Goal: Communication & Community: Answer question/provide support

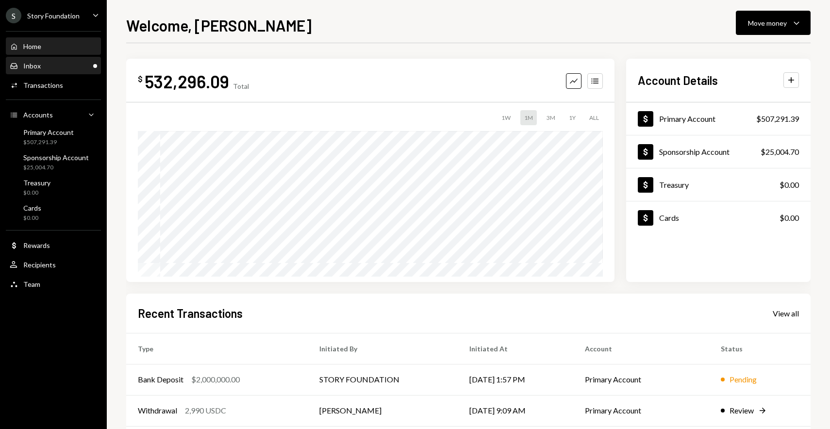
click at [64, 70] on div "Inbox Inbox" at bounding box center [53, 66] width 87 height 16
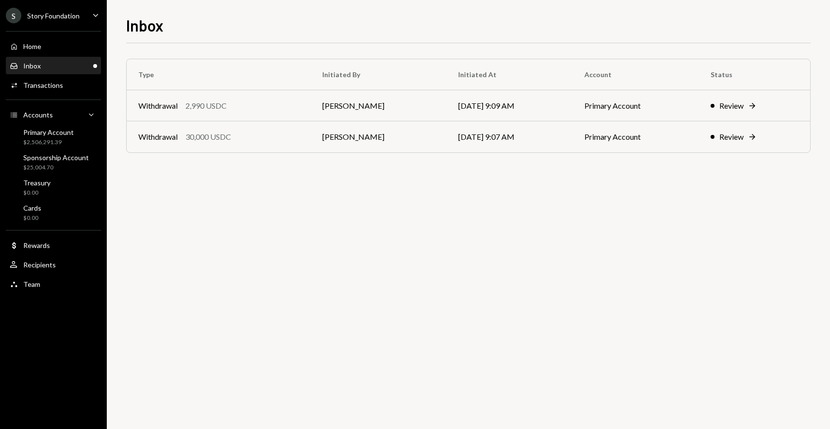
click at [285, 226] on div "Type Initiated By Initiated At Account Status Withdrawal 2,990 USDC [PERSON_NAM…" at bounding box center [468, 236] width 684 height 386
click at [75, 84] on div "Activities Transactions" at bounding box center [53, 85] width 87 height 9
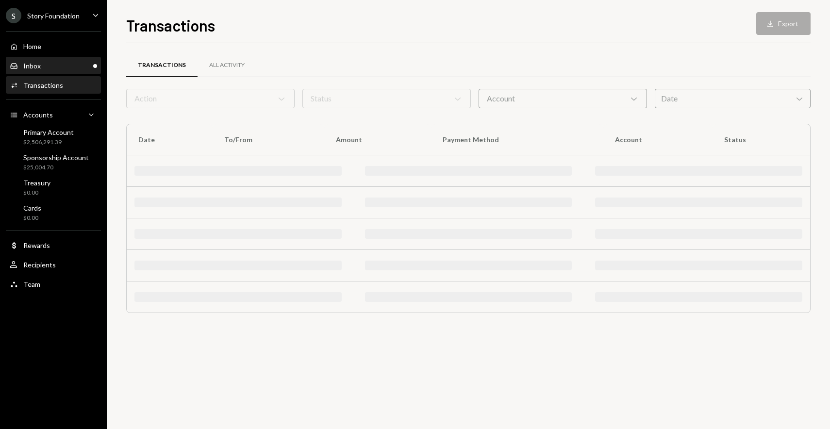
click at [74, 73] on div "Inbox Inbox" at bounding box center [53, 66] width 87 height 16
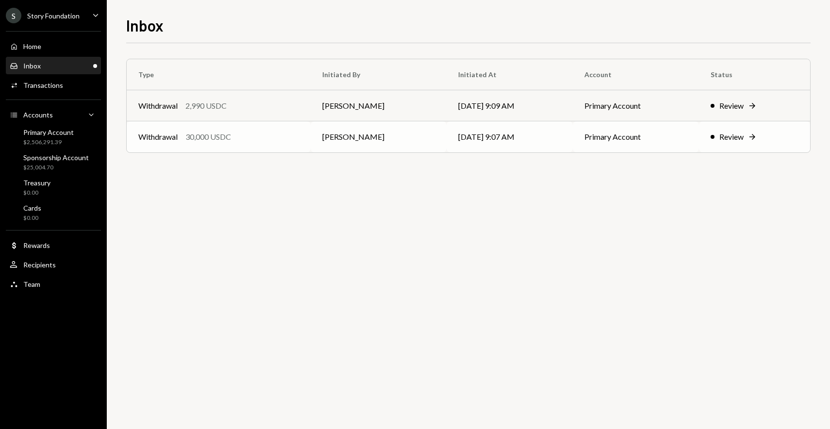
click at [186, 134] on div "30,000 USDC" at bounding box center [208, 137] width 46 height 12
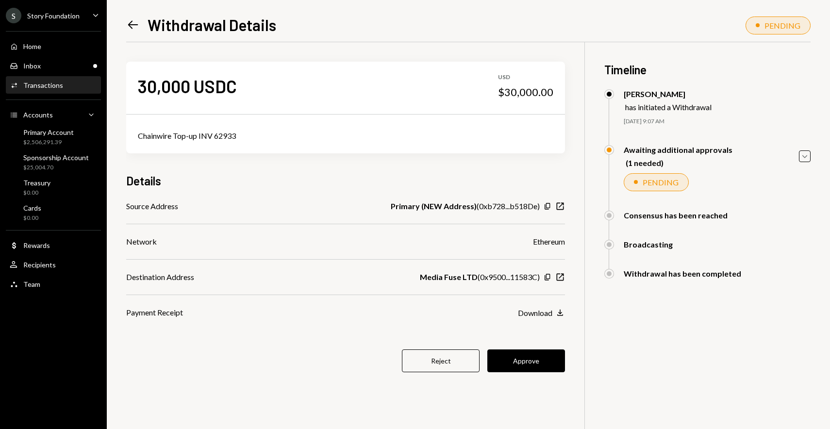
click at [136, 22] on icon "Left Arrow" at bounding box center [133, 25] width 14 height 14
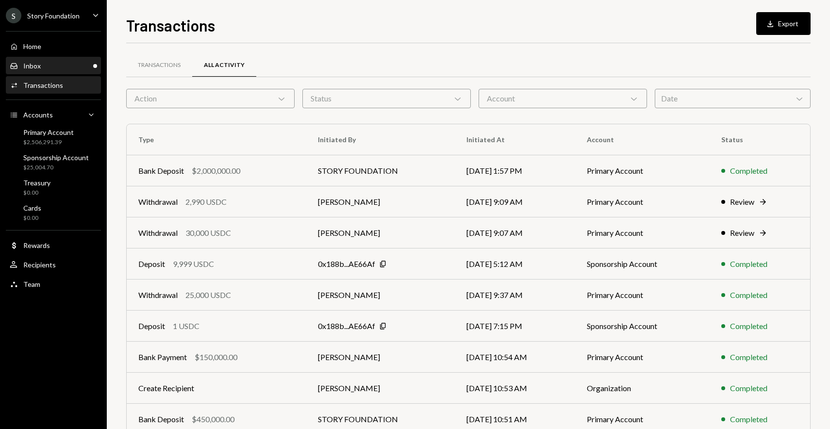
click at [78, 62] on div "Inbox Inbox" at bounding box center [53, 66] width 87 height 9
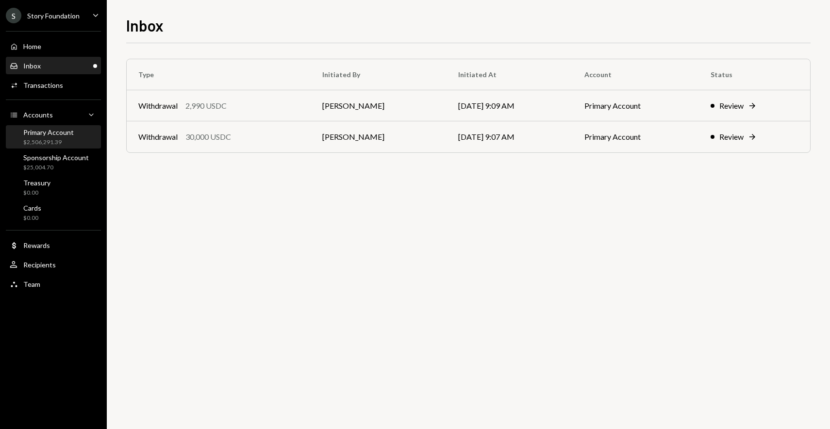
click at [66, 136] on div "Primary Account $2,506,291.39" at bounding box center [48, 137] width 50 height 18
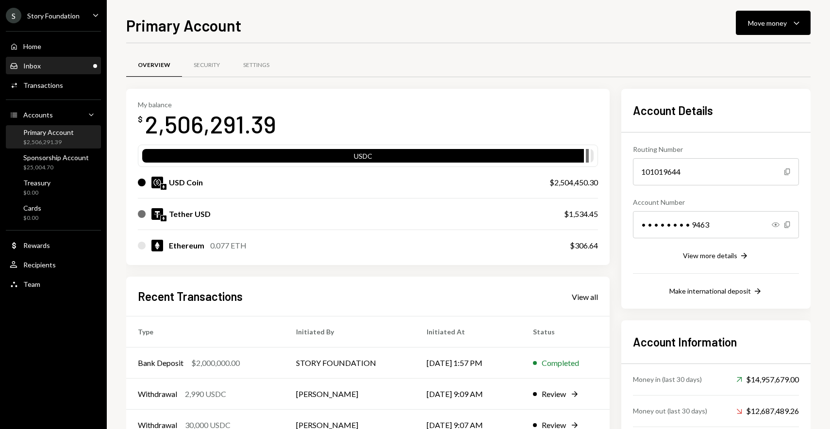
click at [29, 58] on div "Inbox Inbox" at bounding box center [53, 66] width 87 height 16
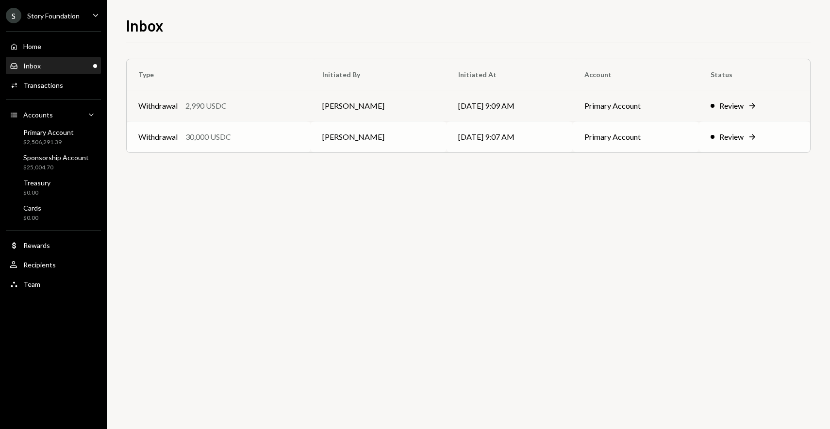
click at [406, 143] on td "[PERSON_NAME]" at bounding box center [378, 136] width 135 height 31
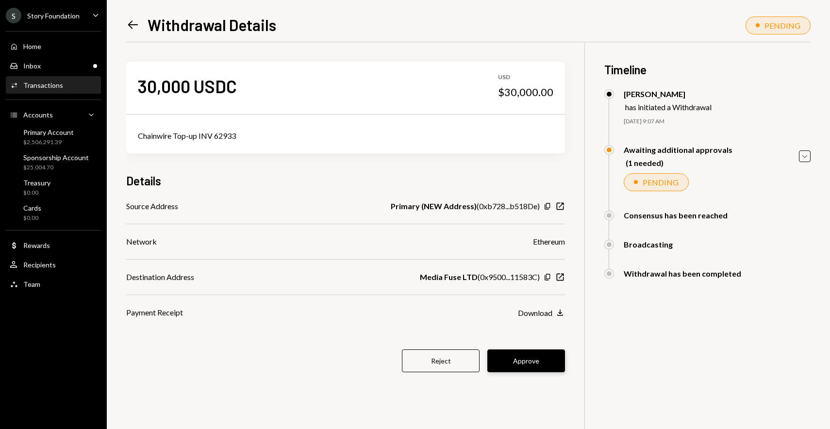
click at [520, 360] on button "Approve" at bounding box center [526, 360] width 78 height 23
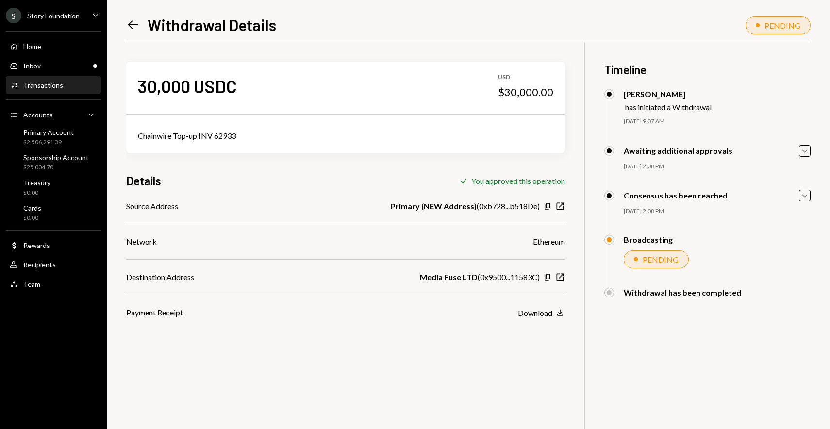
click at [131, 21] on icon at bounding box center [133, 25] width 10 height 8
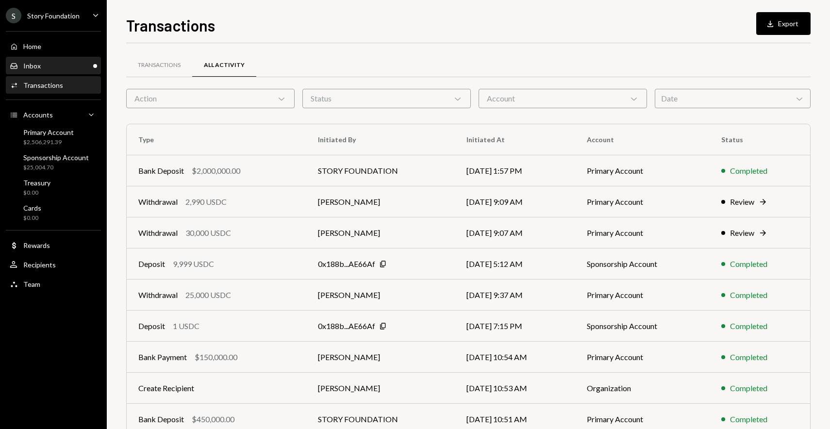
click at [75, 60] on div "Inbox Inbox" at bounding box center [53, 66] width 87 height 16
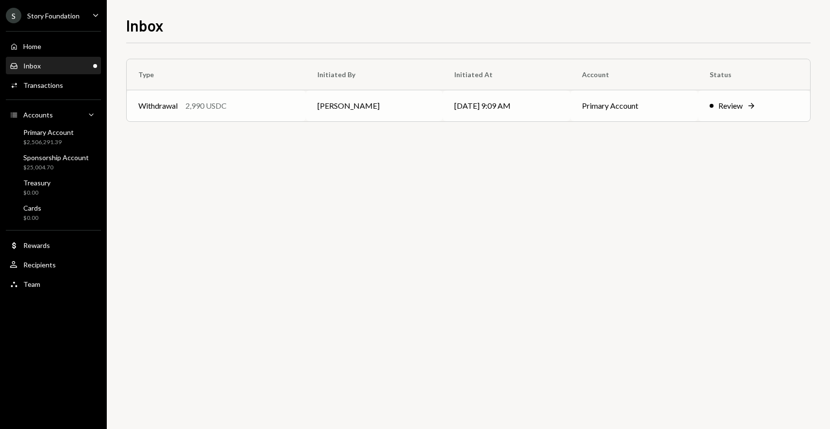
click at [361, 114] on td "[PERSON_NAME]" at bounding box center [374, 105] width 137 height 31
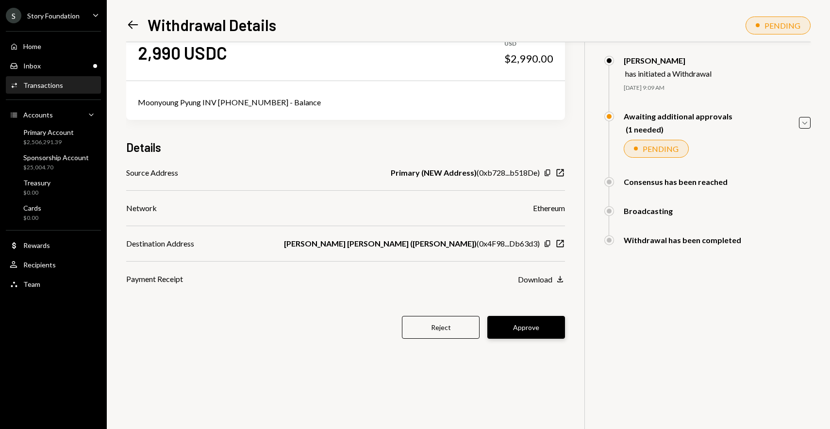
scroll to position [40, 0]
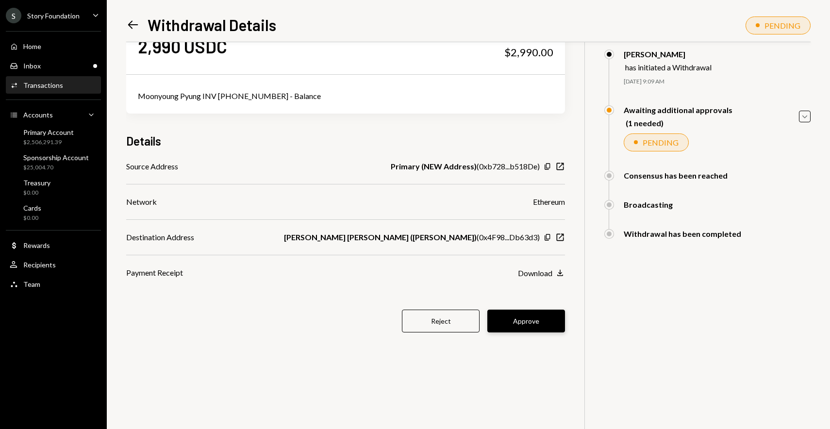
click at [531, 322] on button "Approve" at bounding box center [526, 321] width 78 height 23
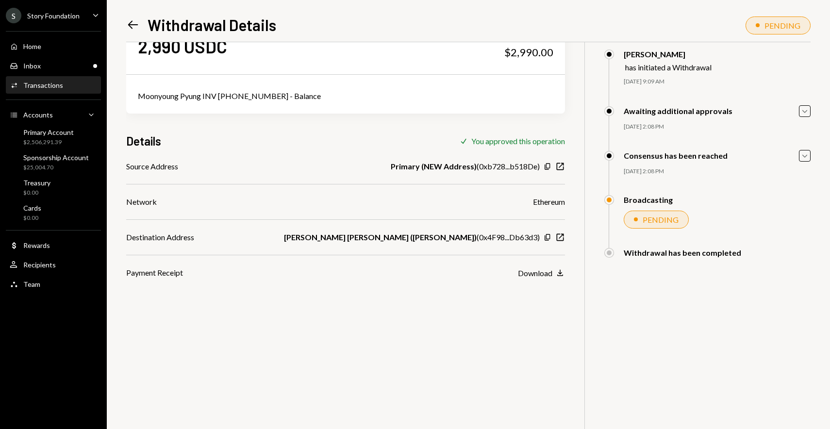
scroll to position [0, 0]
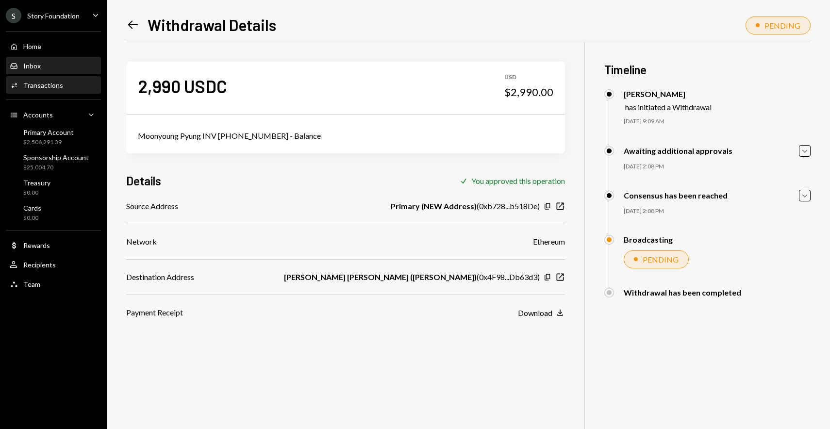
click at [44, 61] on div "Inbox Inbox" at bounding box center [53, 66] width 87 height 16
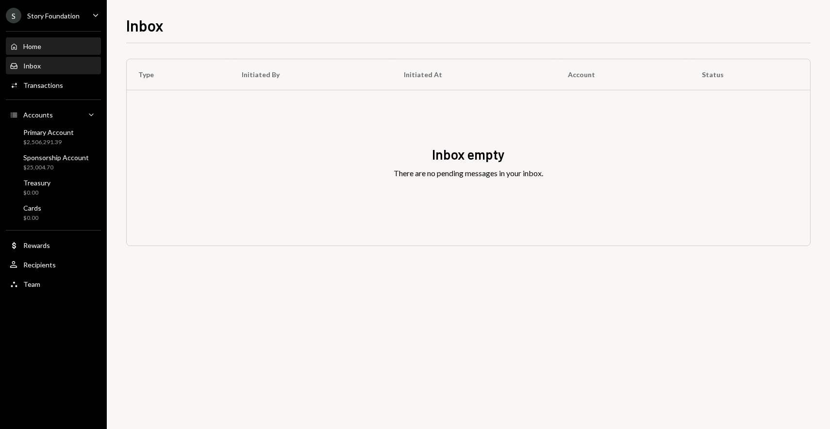
click at [53, 45] on div "Home Home" at bounding box center [53, 46] width 87 height 9
